Goal: Task Accomplishment & Management: Complete application form

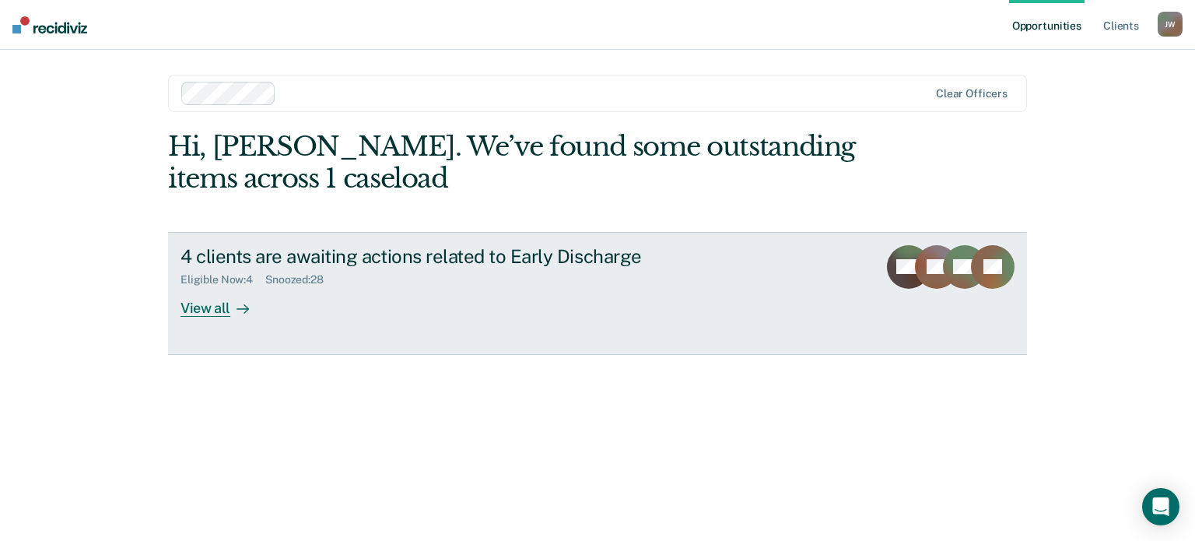
click at [213, 303] on div "View all" at bounding box center [223, 301] width 87 height 30
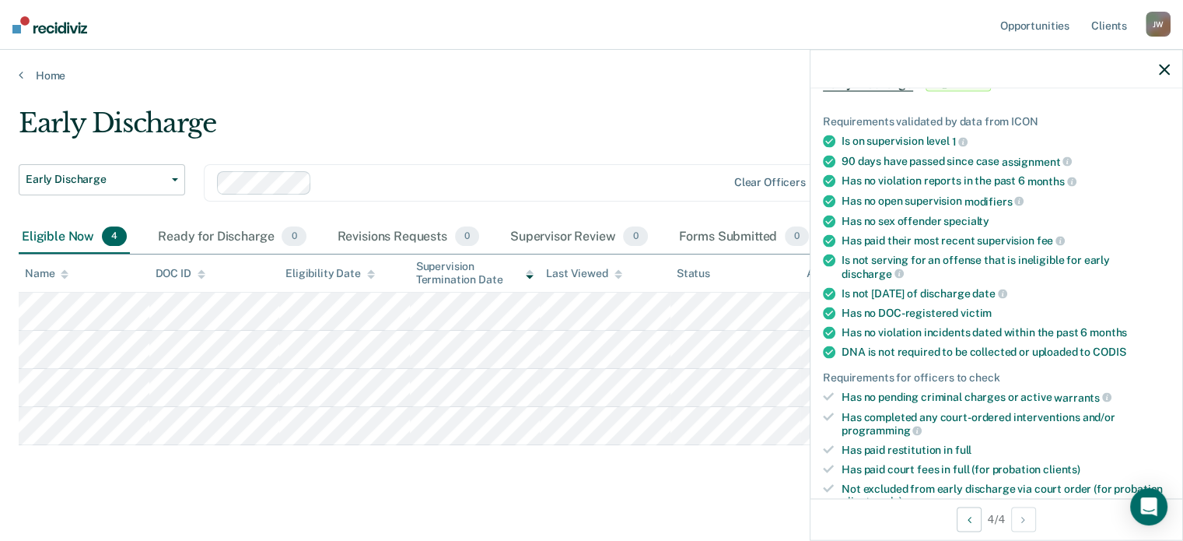
scroll to position [311, 0]
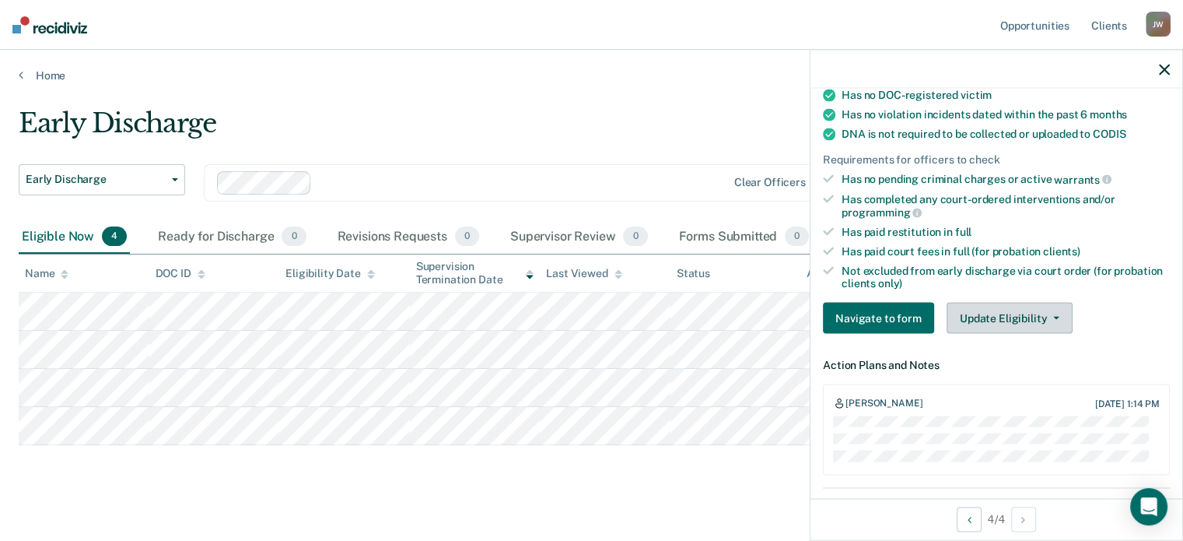
click at [1005, 320] on button "Update Eligibility" at bounding box center [1010, 318] width 126 height 31
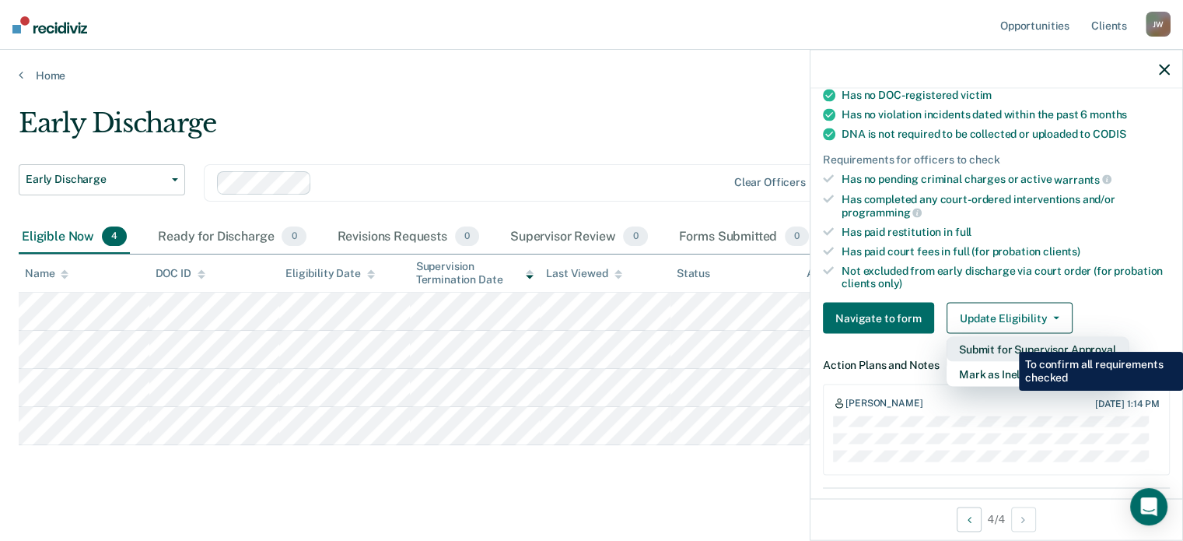
click at [1007, 340] on button "Submit for Supervisor Approval" at bounding box center [1038, 349] width 182 height 25
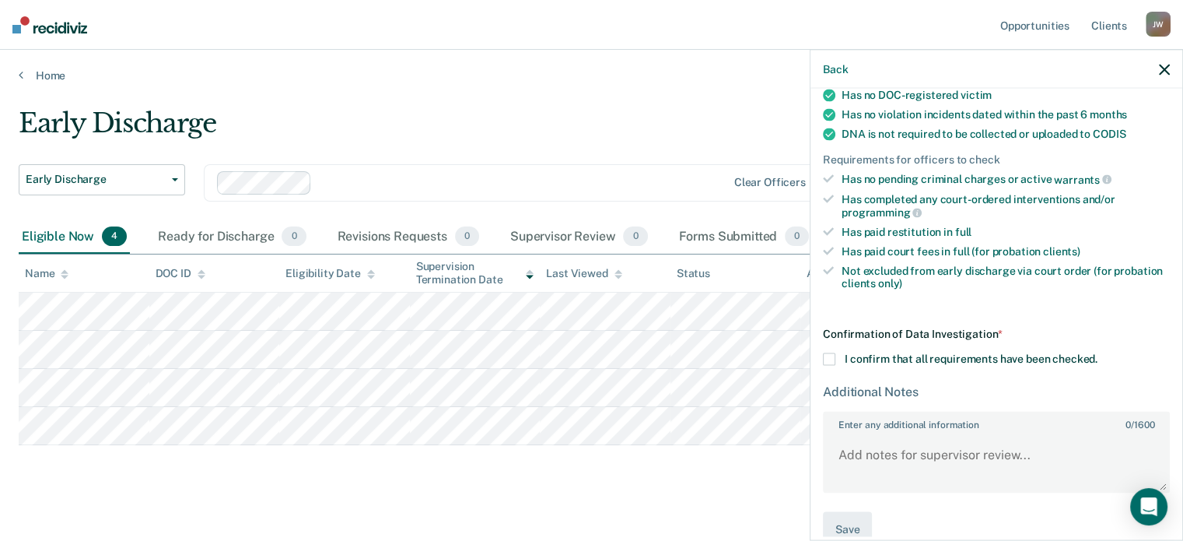
click at [829, 354] on span at bounding box center [829, 358] width 12 height 12
click at [1098, 352] on input "I confirm that all requirements have been checked." at bounding box center [1098, 352] width 0 height 0
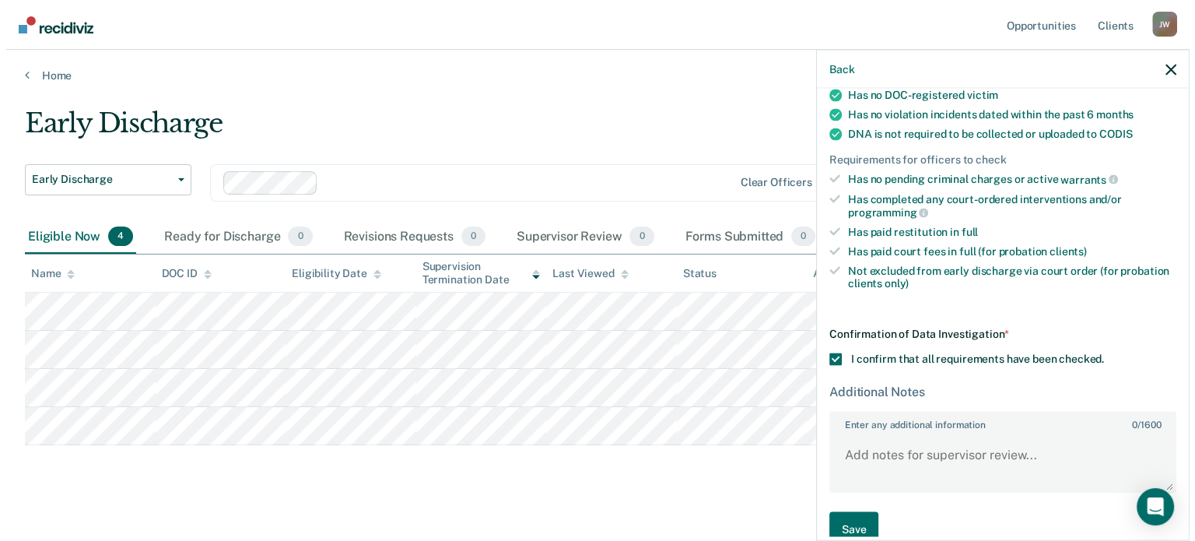
scroll to position [331, 0]
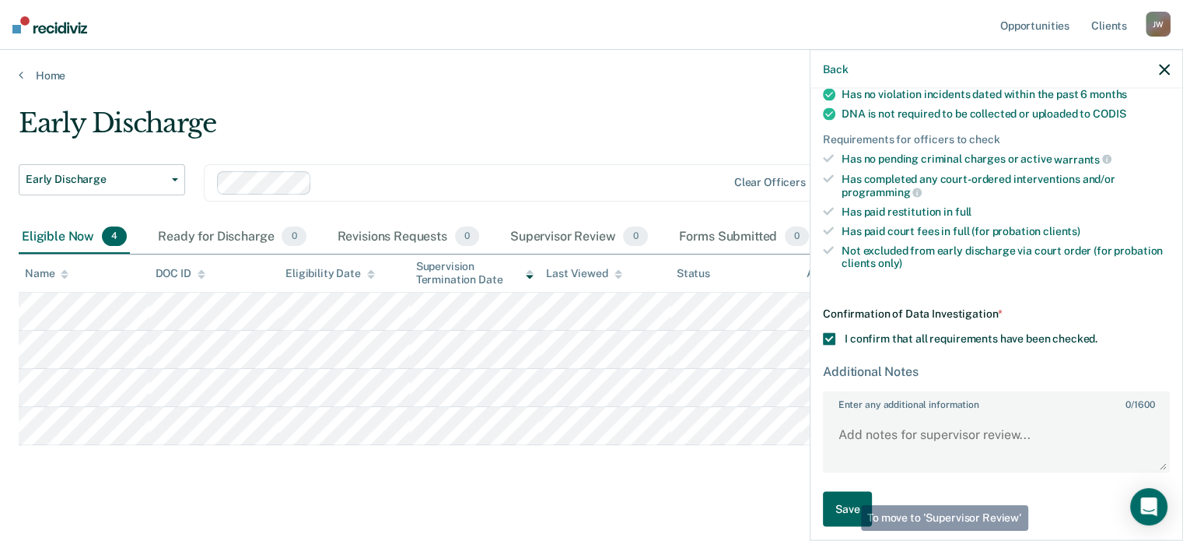
click at [850, 493] on button "Save" at bounding box center [847, 508] width 49 height 35
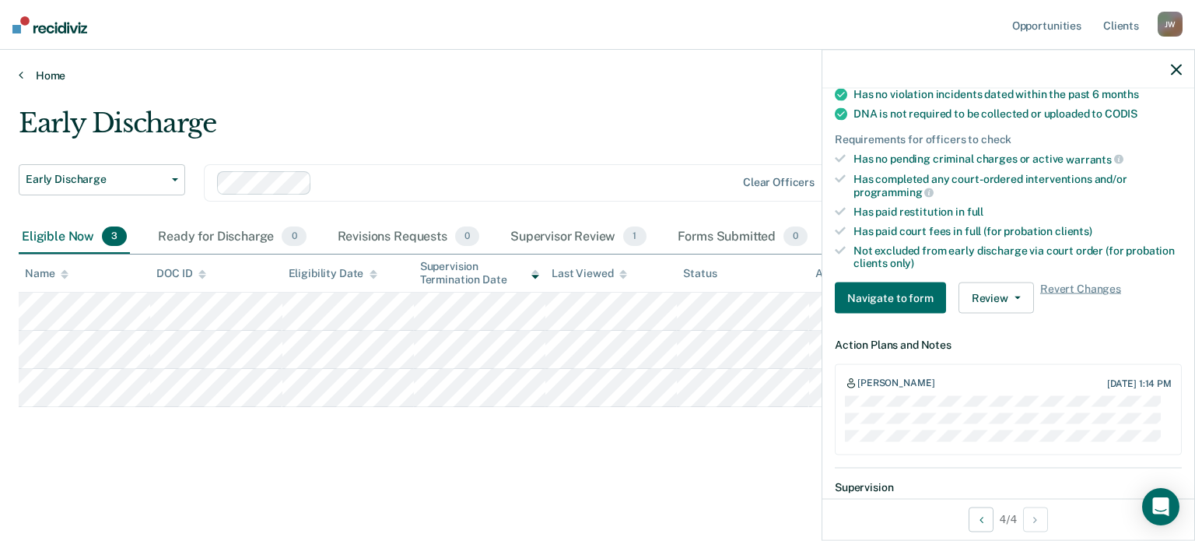
drag, startPoint x: 548, startPoint y: 65, endPoint x: 557, endPoint y: 68, distance: 9.8
click at [548, 65] on div "Home" at bounding box center [597, 66] width 1195 height 33
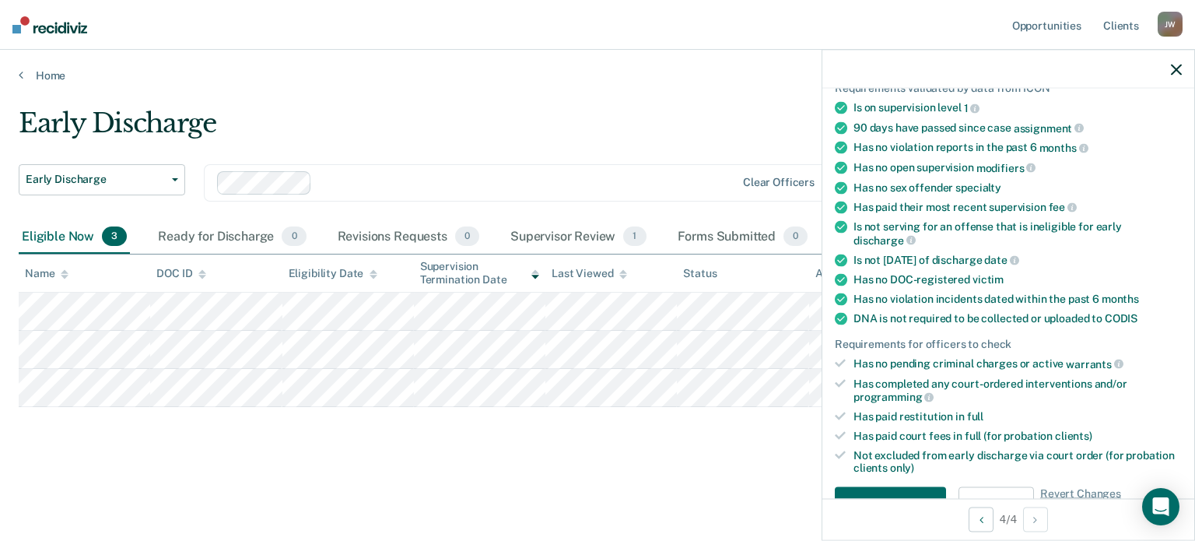
scroll to position [311, 0]
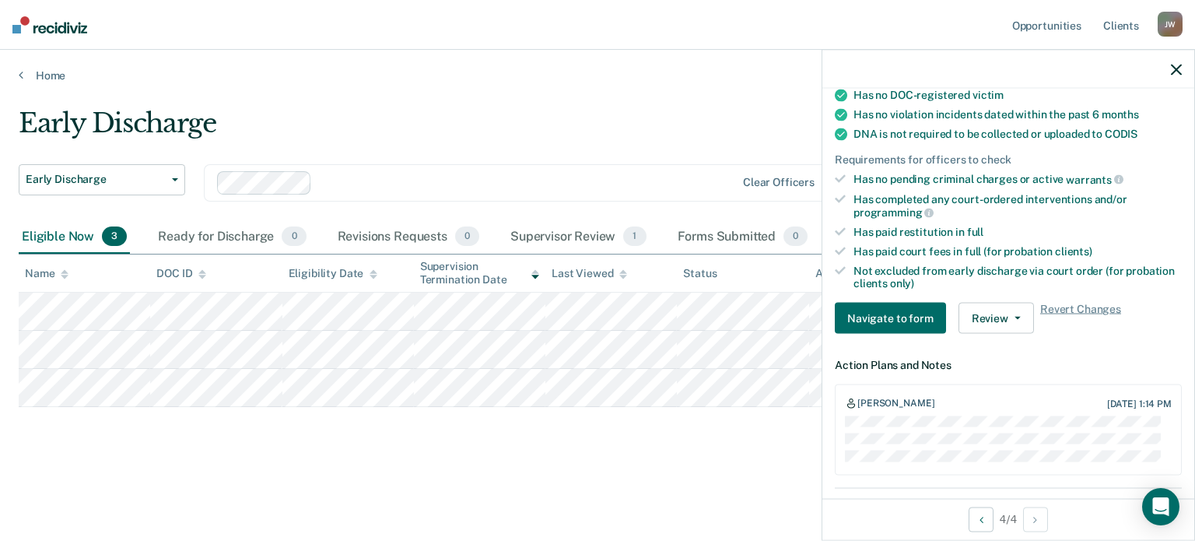
click at [1179, 72] on icon "button" at bounding box center [1176, 69] width 11 height 11
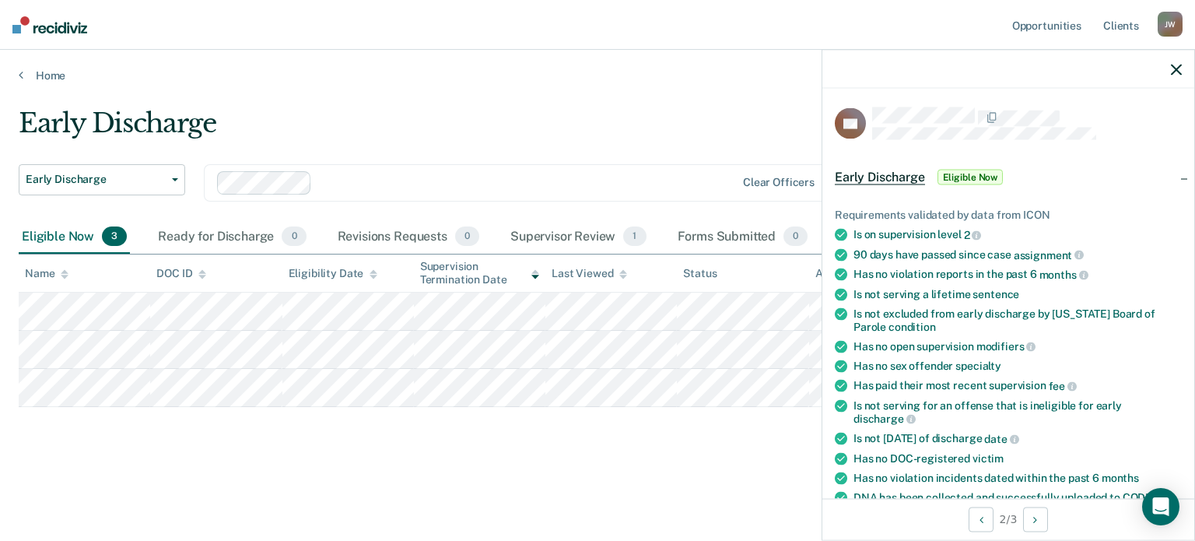
scroll to position [363, 0]
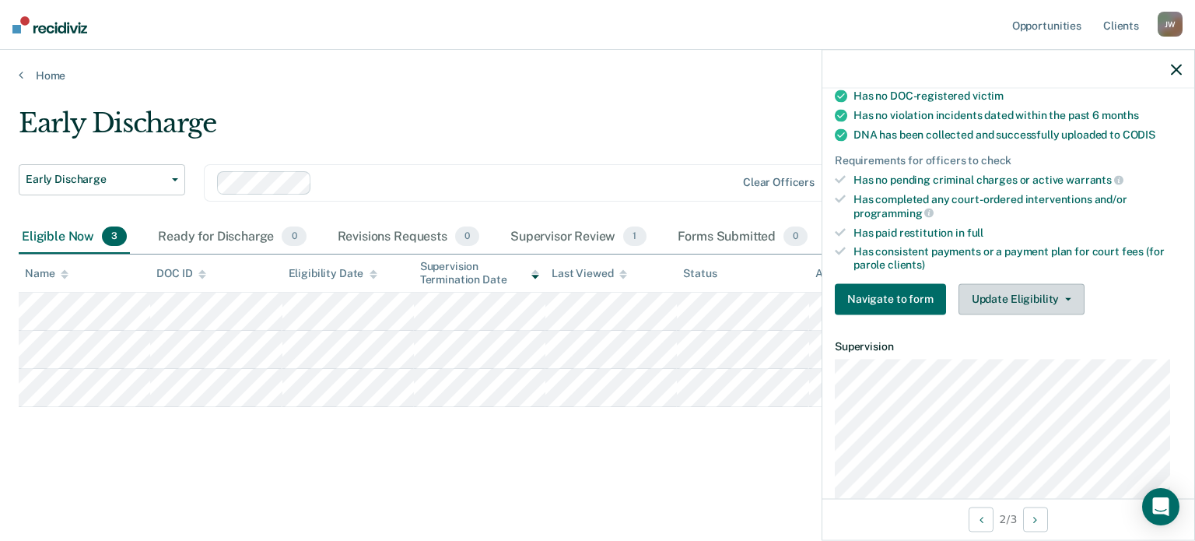
click at [996, 293] on button "Update Eligibility" at bounding box center [1021, 298] width 126 height 31
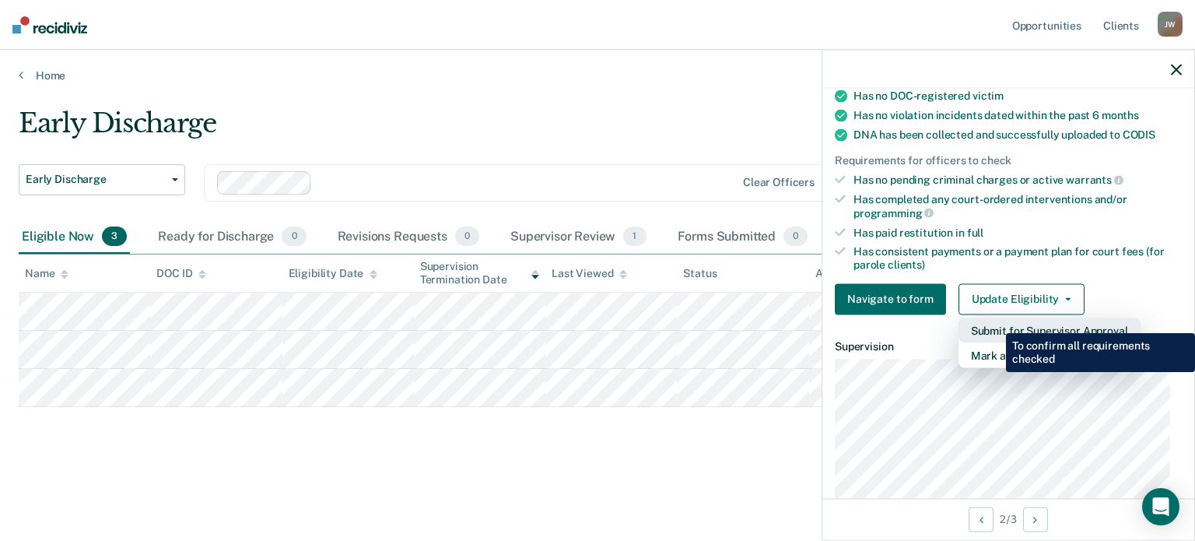
click at [994, 321] on button "Submit for Supervisor Approval" at bounding box center [1049, 329] width 182 height 25
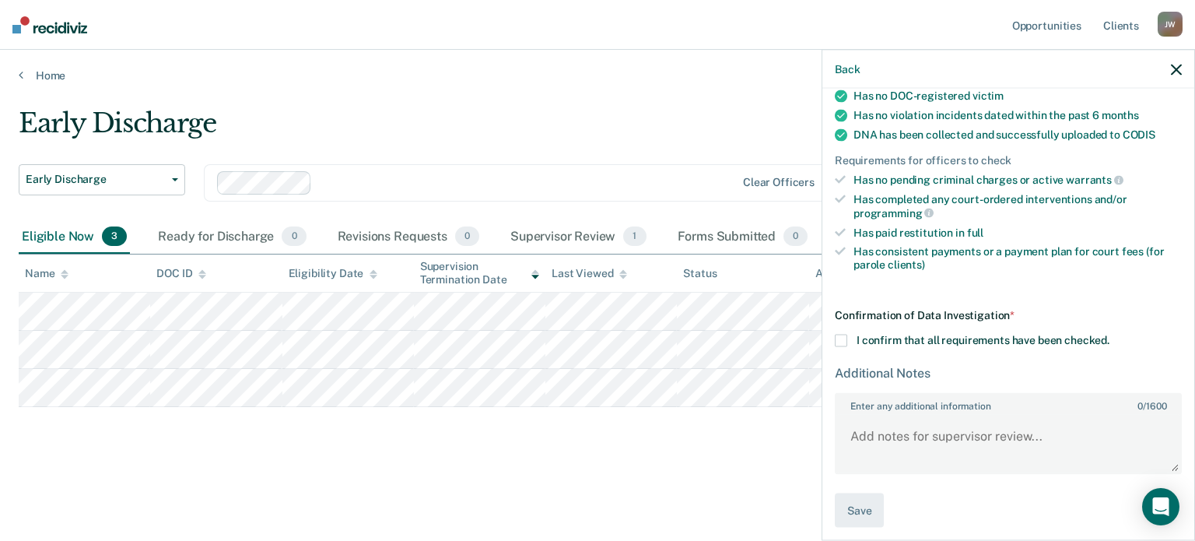
click at [843, 334] on span at bounding box center [841, 340] width 12 height 12
click at [1109, 334] on input "I confirm that all requirements have been checked." at bounding box center [1109, 334] width 0 height 0
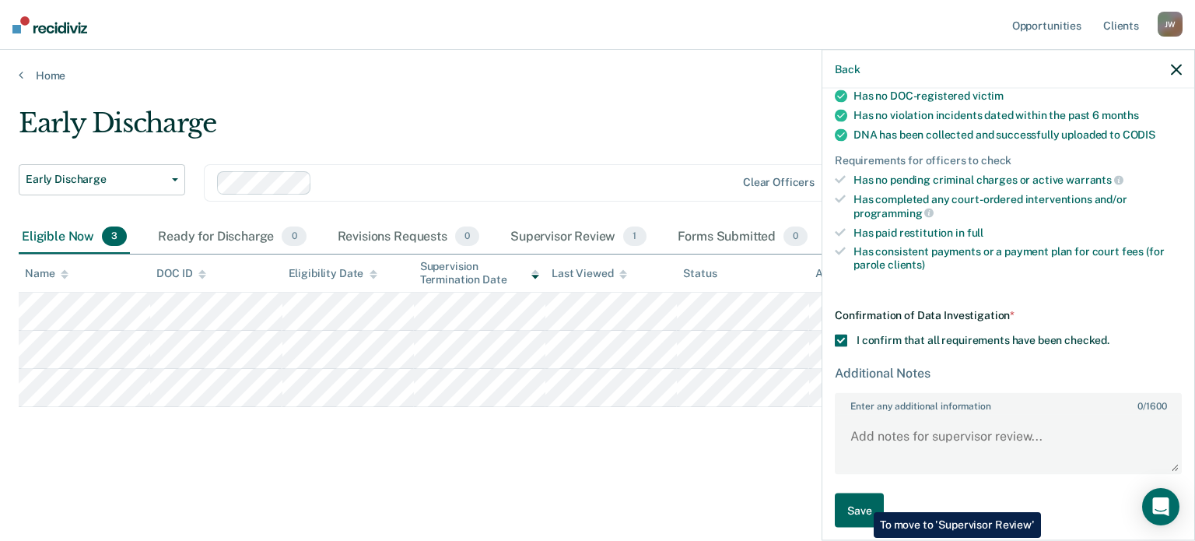
click at [862, 500] on button "Save" at bounding box center [859, 509] width 49 height 35
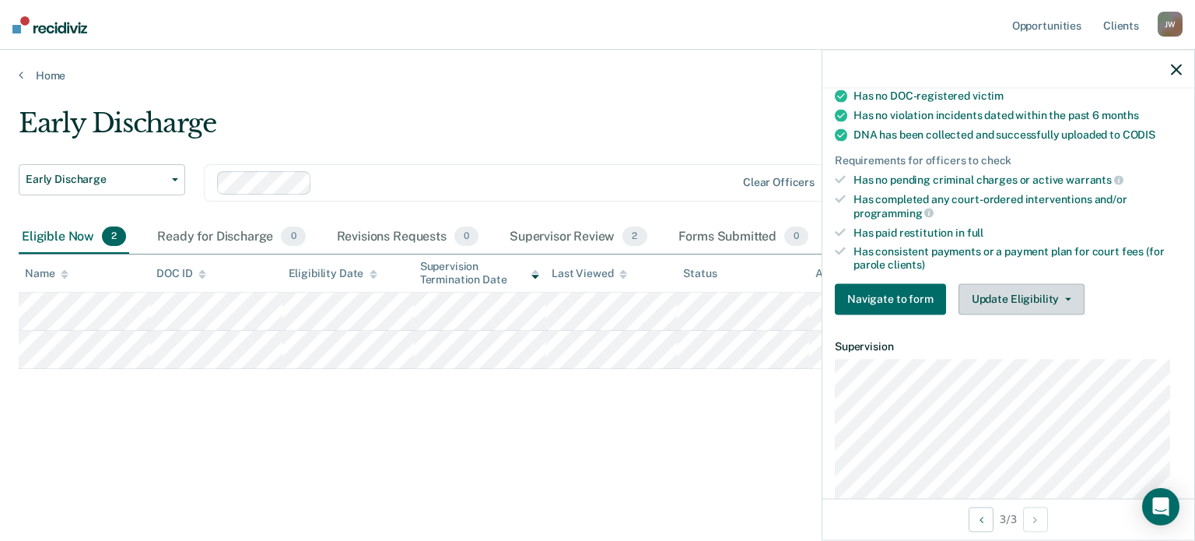
click at [1012, 293] on button "Update Eligibility" at bounding box center [1021, 298] width 126 height 31
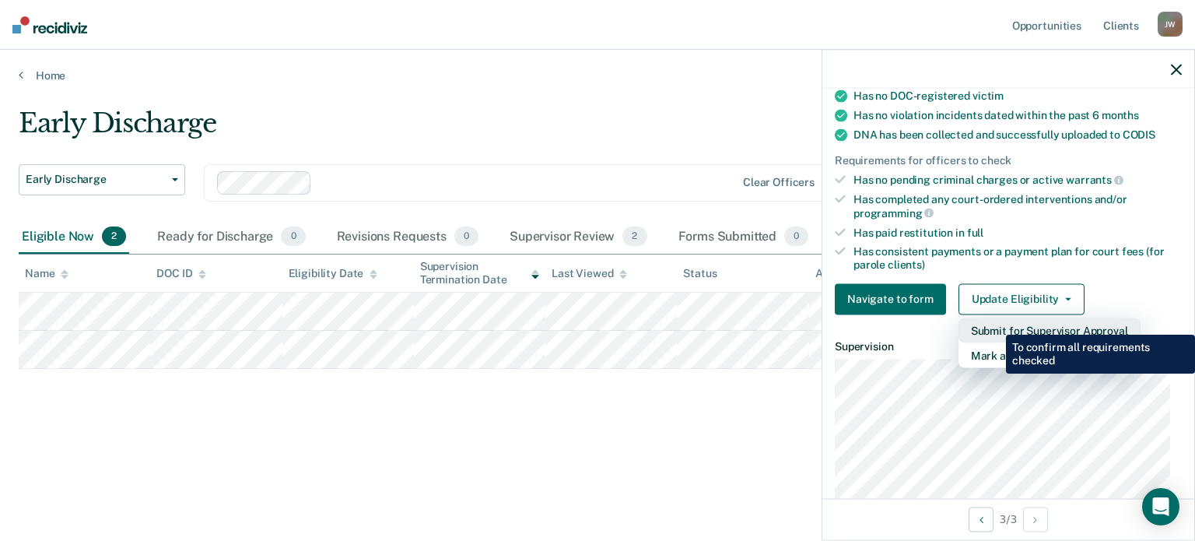
click at [994, 321] on button "Submit for Supervisor Approval" at bounding box center [1049, 329] width 182 height 25
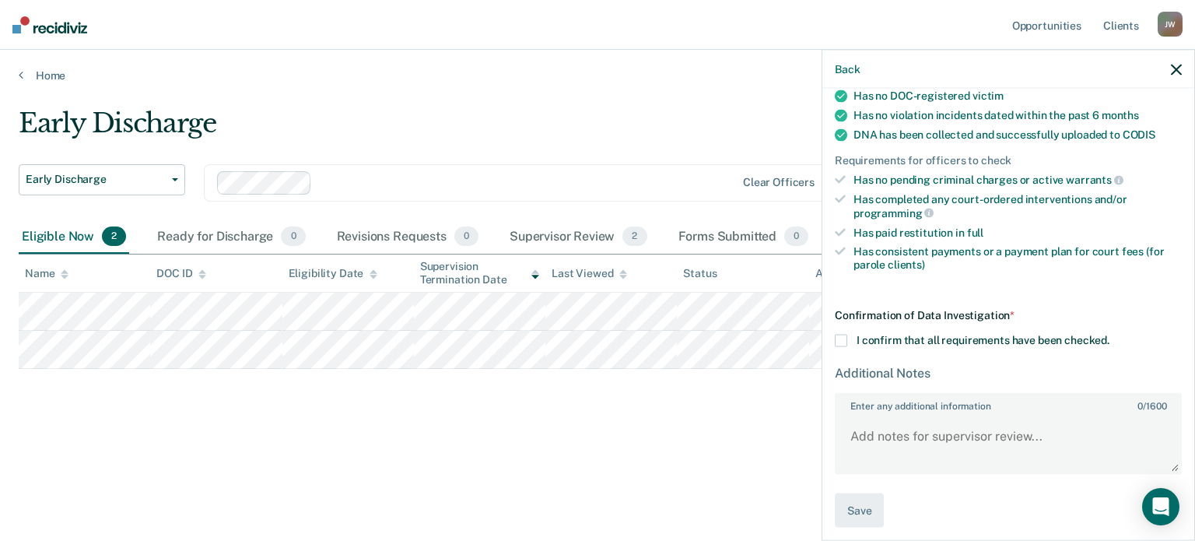
click at [845, 334] on span at bounding box center [841, 340] width 12 height 12
click at [1109, 334] on input "I confirm that all requirements have been checked." at bounding box center [1109, 334] width 0 height 0
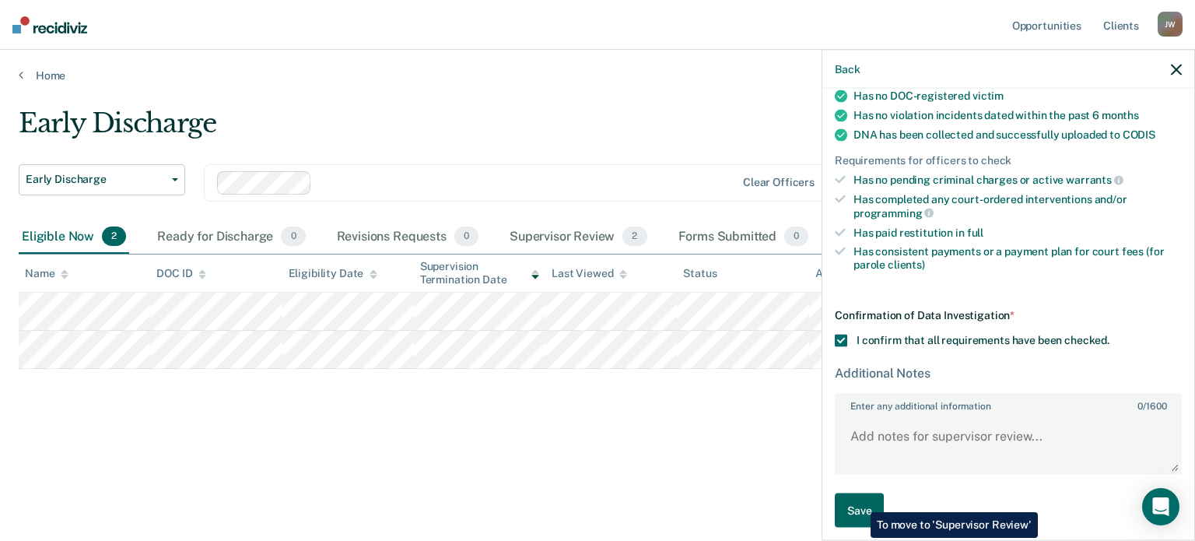
click at [859, 500] on button "Save" at bounding box center [859, 509] width 49 height 35
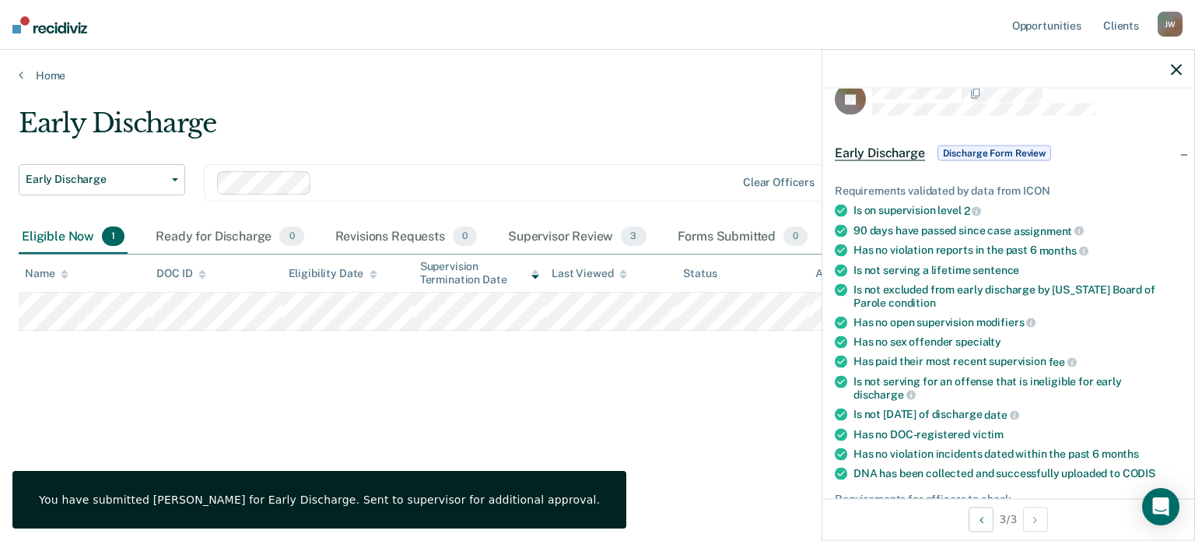
scroll to position [0, 0]
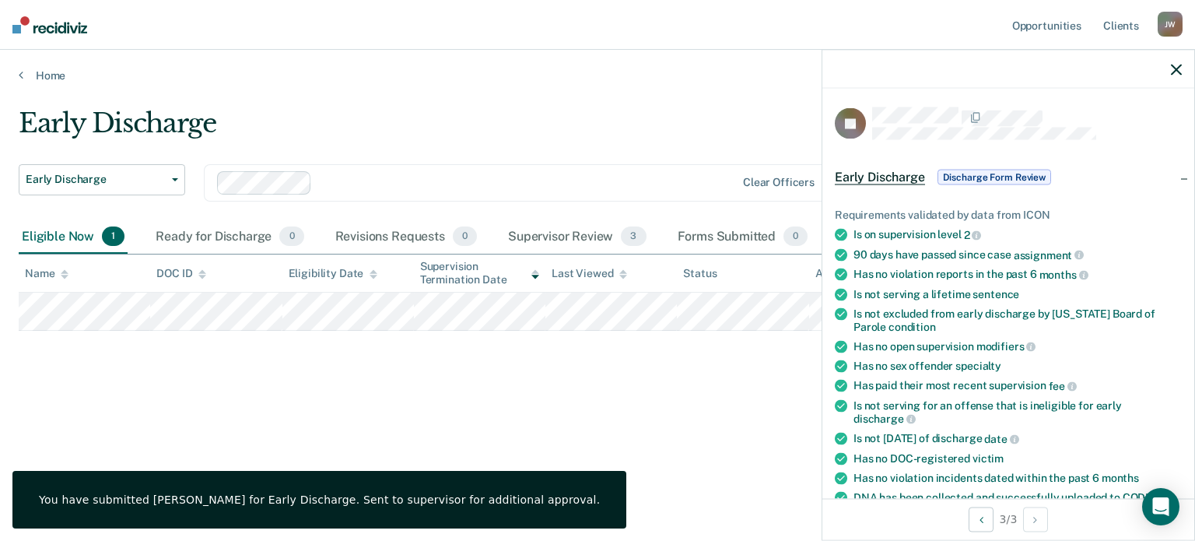
click at [1178, 73] on icon "button" at bounding box center [1176, 69] width 11 height 11
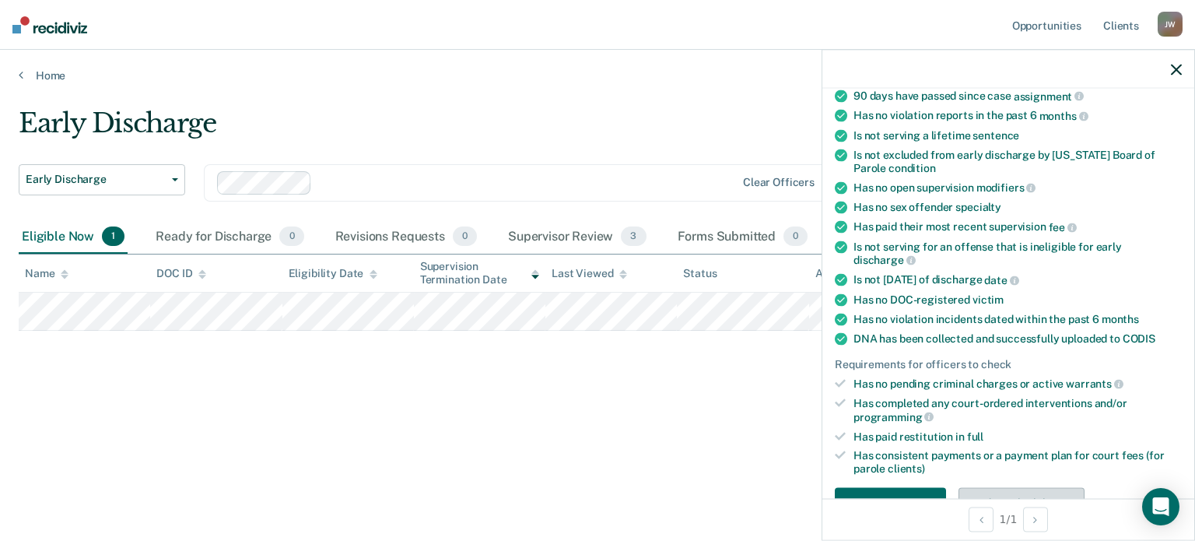
scroll to position [311, 0]
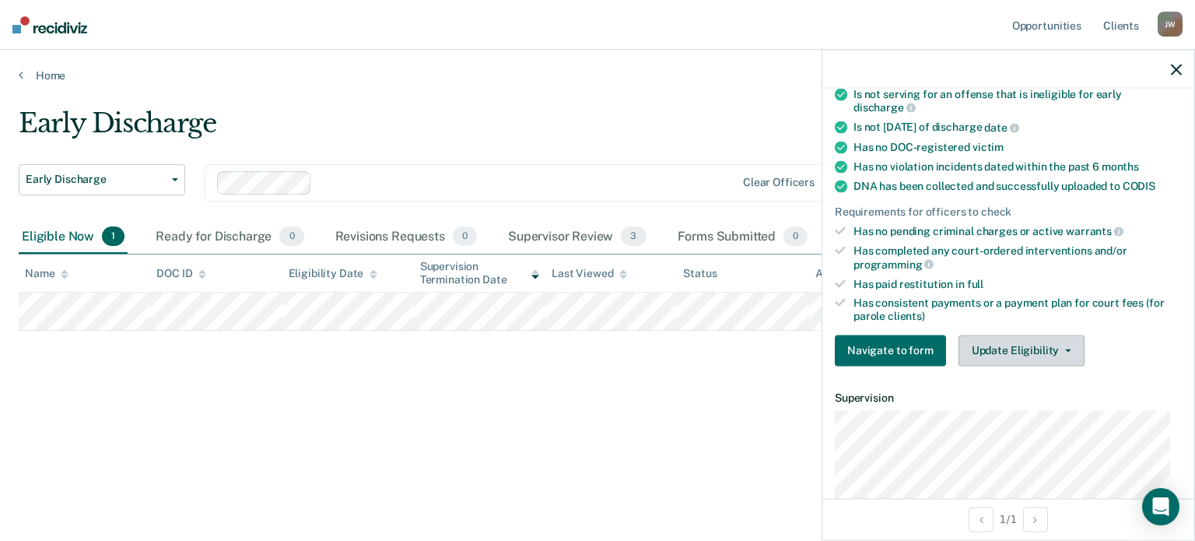
click at [1007, 335] on button "Update Eligibility" at bounding box center [1021, 350] width 126 height 31
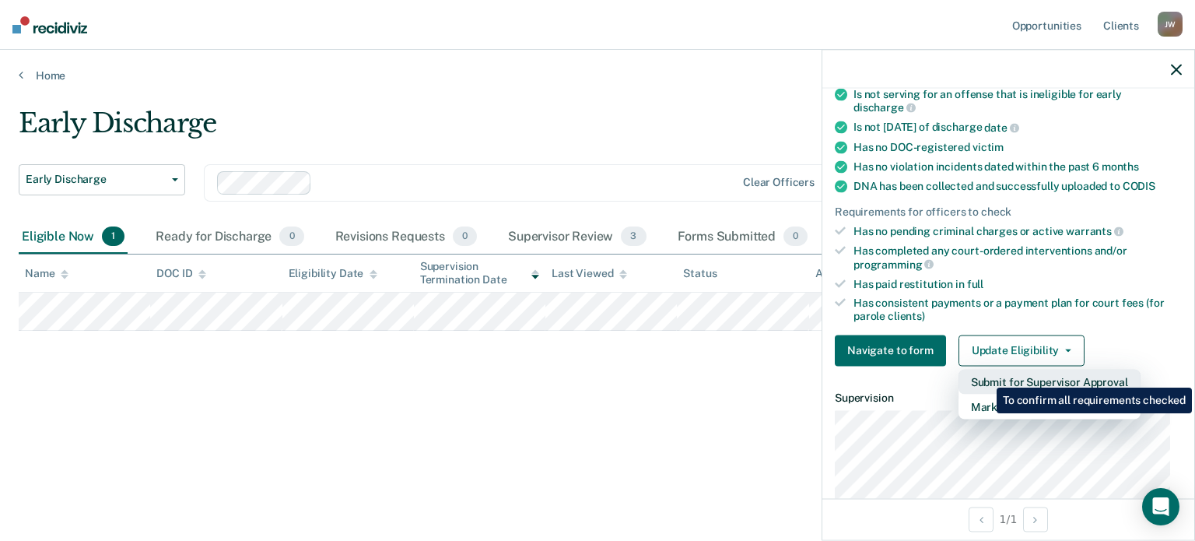
click at [985, 376] on button "Submit for Supervisor Approval" at bounding box center [1049, 381] width 182 height 25
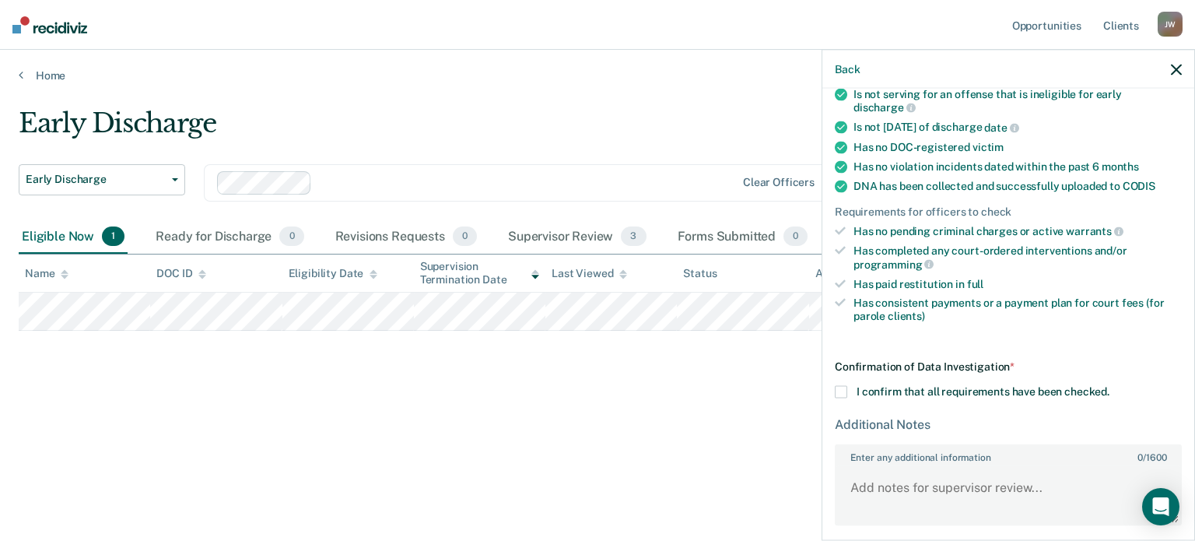
click at [844, 388] on span at bounding box center [841, 391] width 12 height 12
click at [1109, 385] on input "I confirm that all requirements have been checked." at bounding box center [1109, 385] width 0 height 0
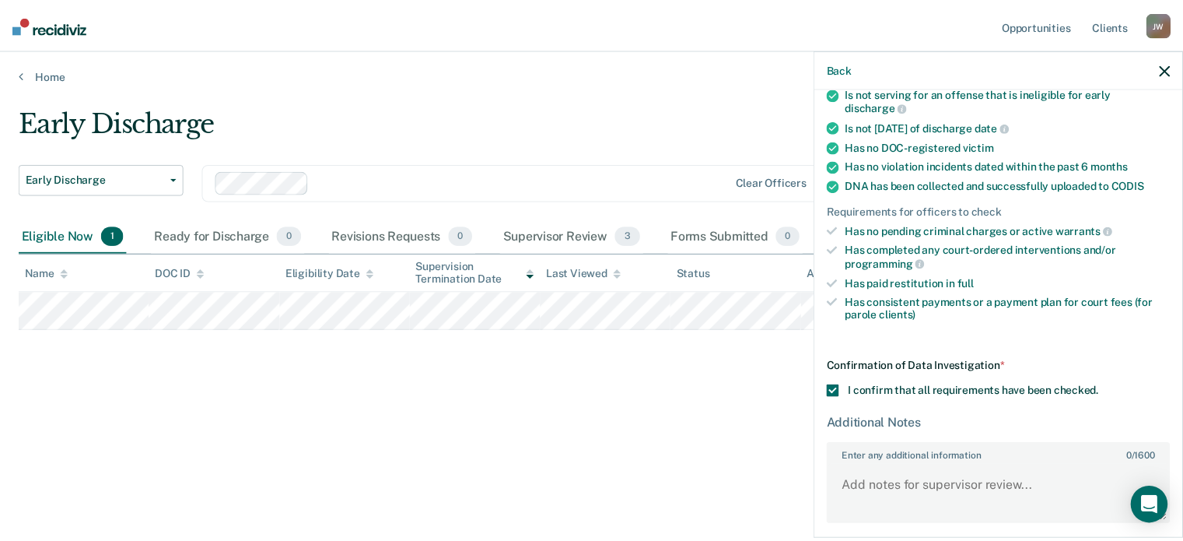
scroll to position [364, 0]
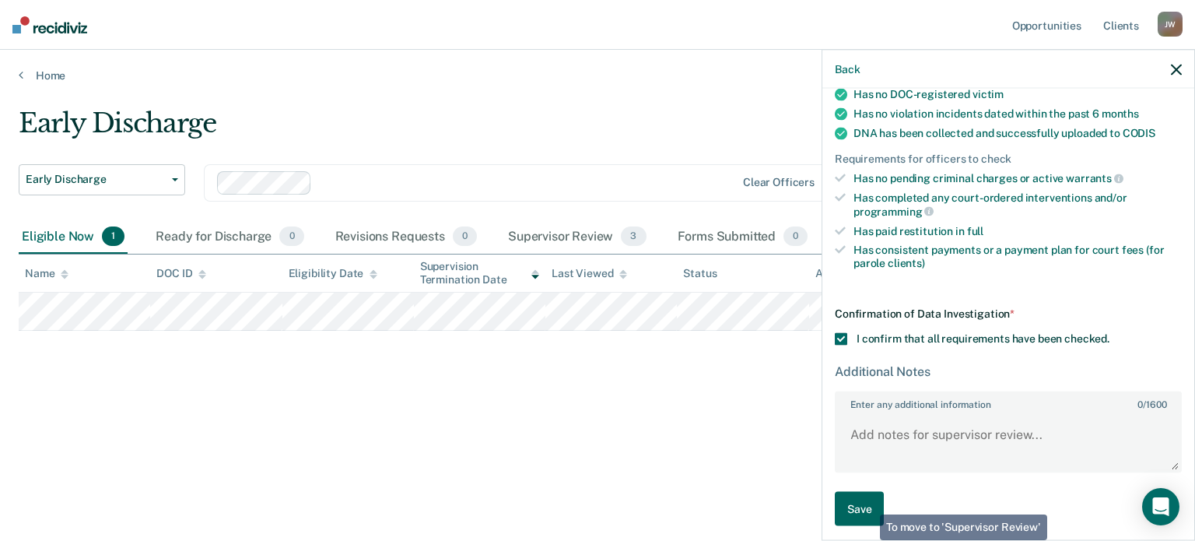
click at [863, 503] on button "Save" at bounding box center [859, 508] width 49 height 35
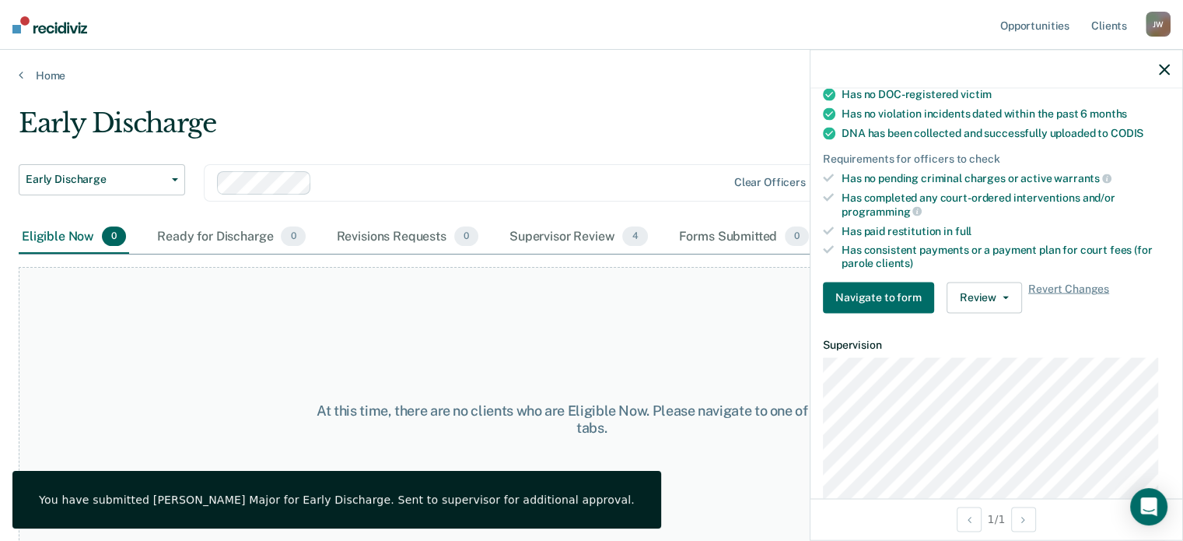
click at [1166, 73] on icon "button" at bounding box center [1164, 69] width 11 height 11
